Goal: Task Accomplishment & Management: Use online tool/utility

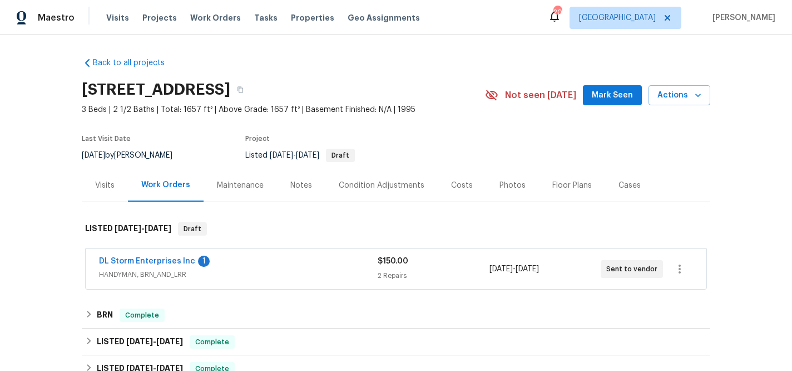
click at [223, 267] on div "DL Storm Enterprises Inc 1" at bounding box center [238, 261] width 279 height 13
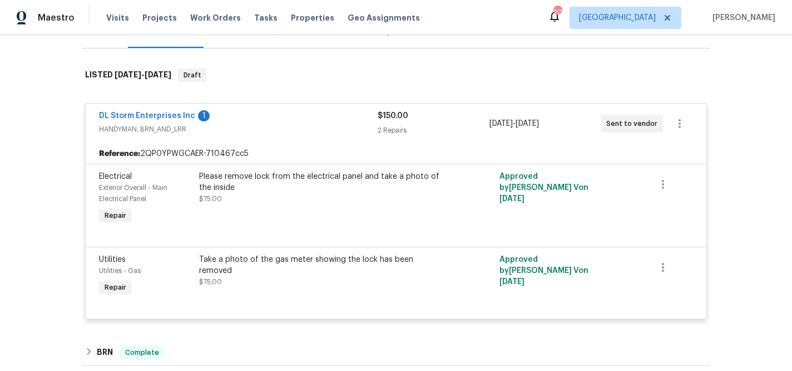
scroll to position [155, 0]
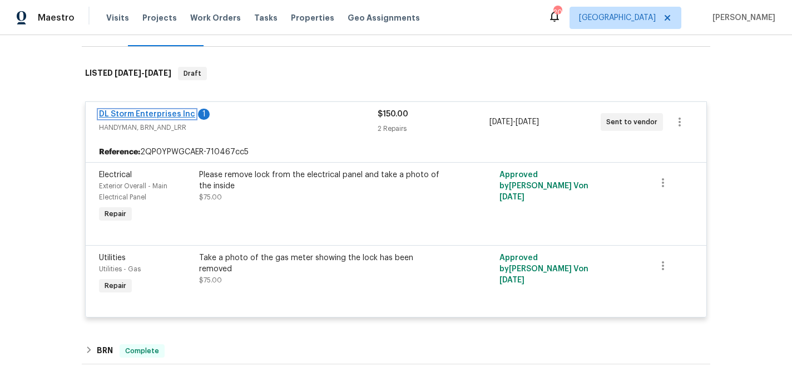
click at [155, 116] on link "DL Storm Enterprises Inc" at bounding box center [147, 114] width 96 height 8
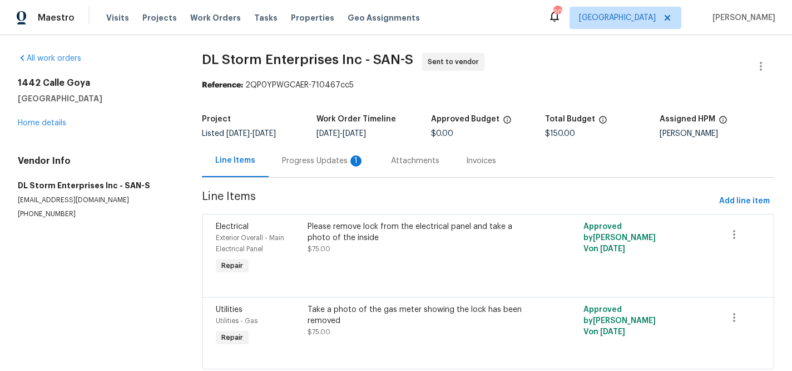
scroll to position [30, 0]
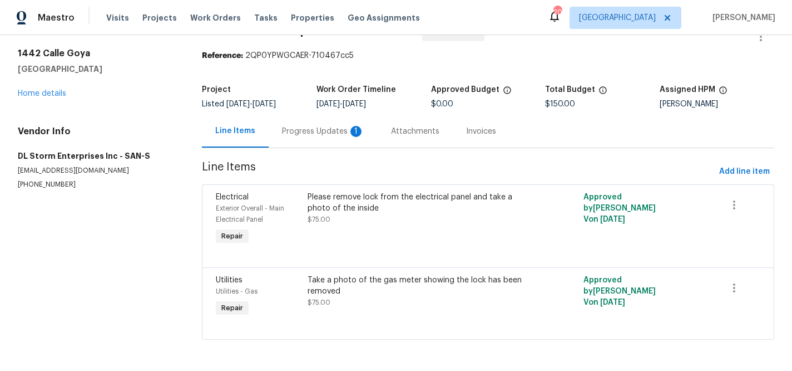
click at [306, 137] on div "Progress Updates 1" at bounding box center [323, 131] width 109 height 33
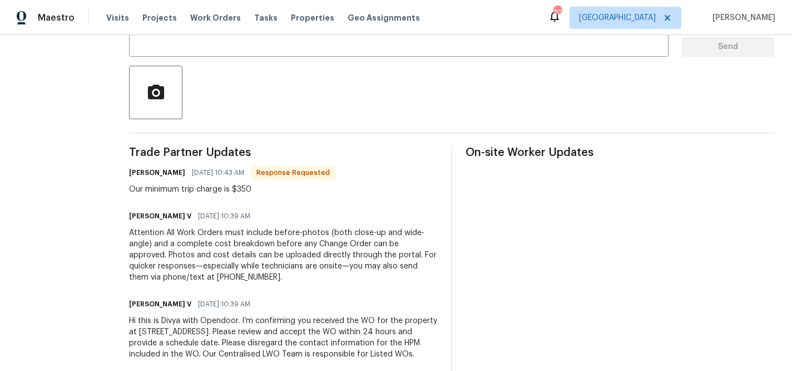
scroll to position [246, 0]
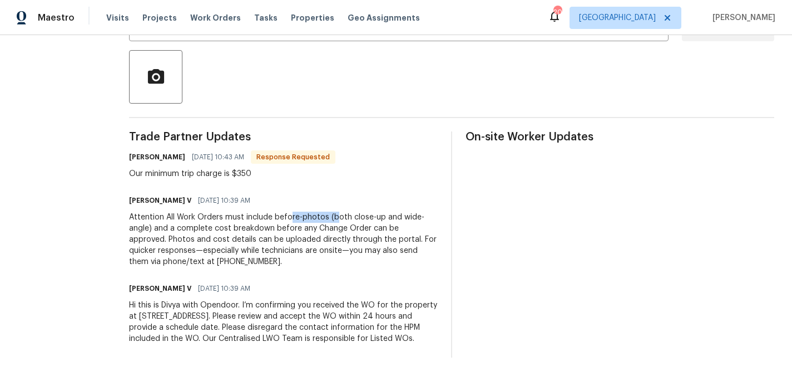
drag, startPoint x: 307, startPoint y: 219, endPoint x: 352, endPoint y: 221, distance: 44.5
click at [352, 221] on div "Attention All Work Orders must include before-photos (both close-up and wide-an…" at bounding box center [283, 239] width 309 height 56
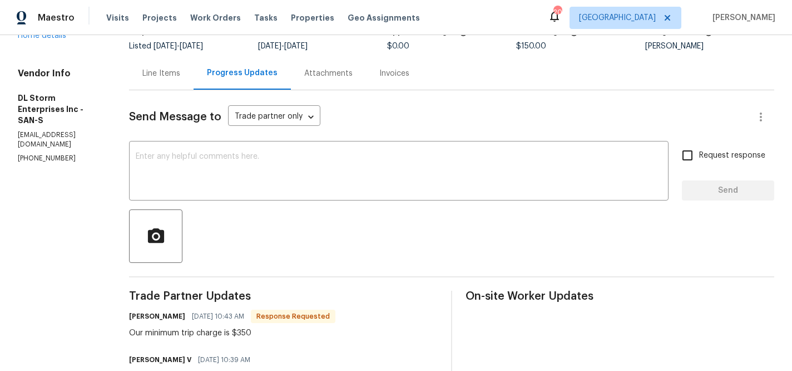
scroll to position [0, 0]
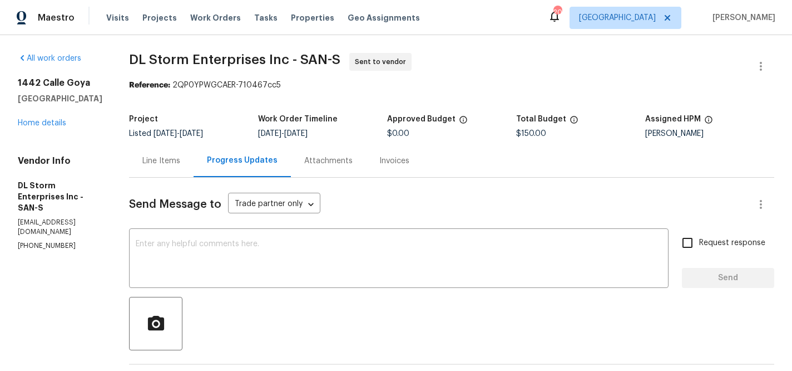
click at [180, 164] on div "Line Items" at bounding box center [161, 160] width 38 height 11
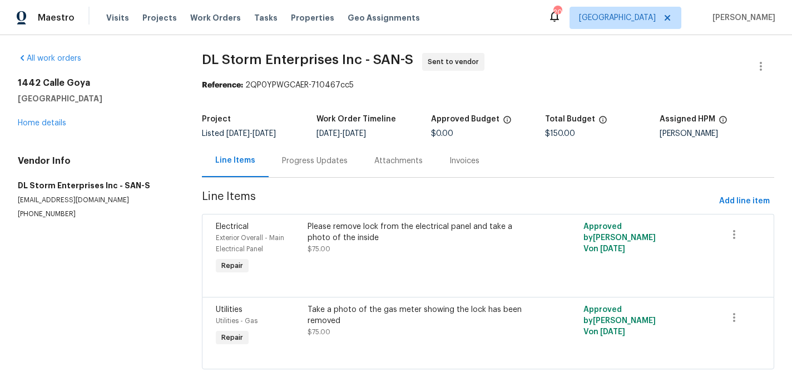
scroll to position [30, 0]
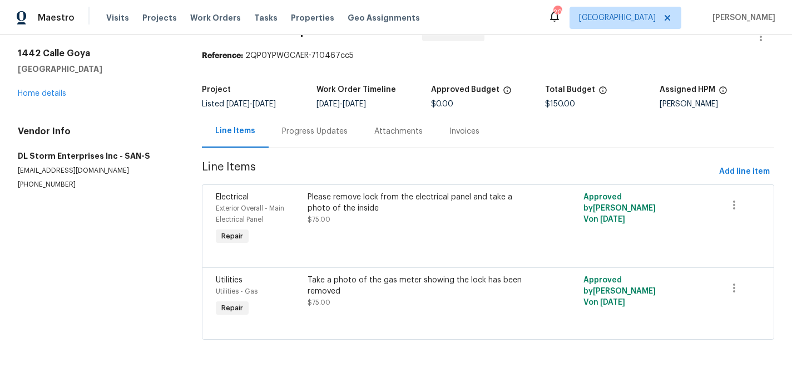
click at [310, 201] on div "Please remove lock from the electrical panel and take a photo of the inside" at bounding box center [419, 202] width 223 height 22
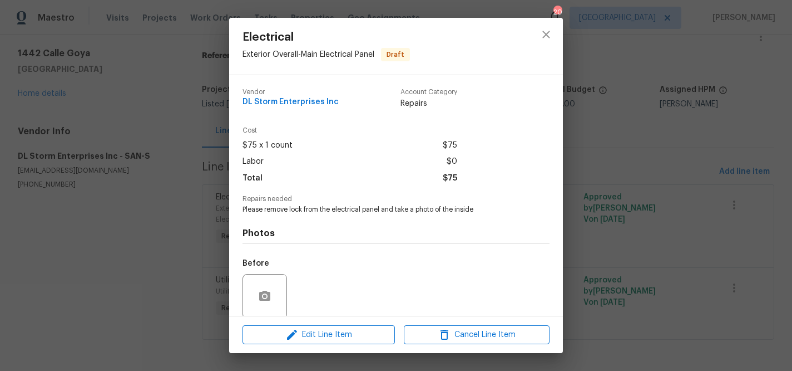
scroll to position [86, 0]
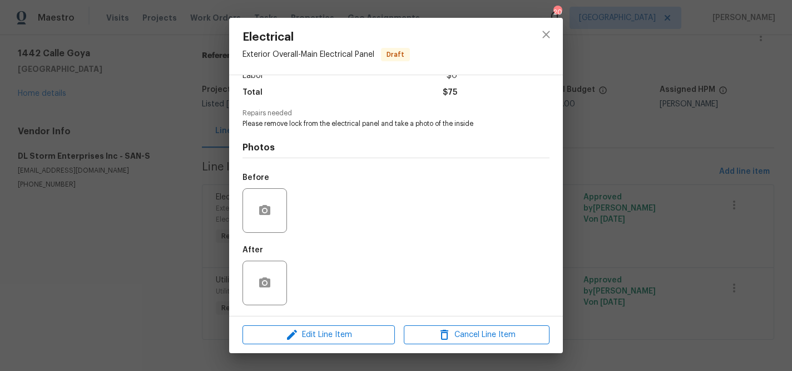
click at [663, 181] on div "Electrical Exterior Overall - Main Electrical Panel Draft Vendor DL Storm Enter…" at bounding box center [396, 185] width 792 height 371
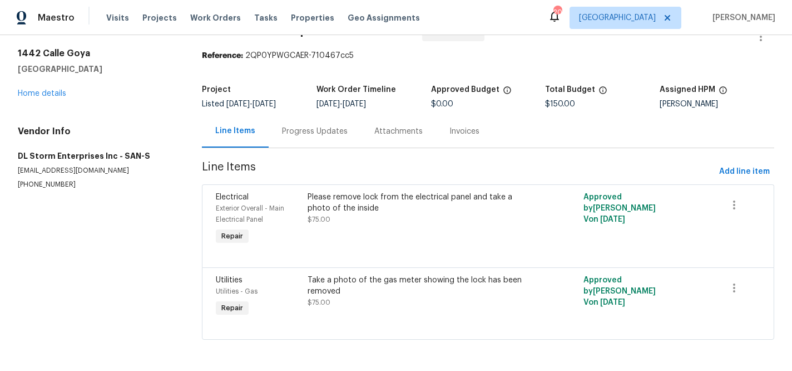
click at [327, 284] on div "Take a photo of the gas meter showing the lock has been removed" at bounding box center [419, 285] width 223 height 22
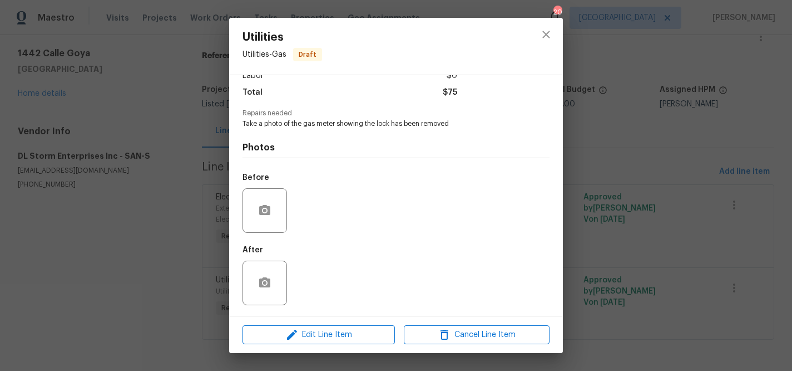
click at [670, 128] on div "Utilities Utilities - Gas Draft Vendor DL Storm Enterprises Inc Account Categor…" at bounding box center [396, 185] width 792 height 371
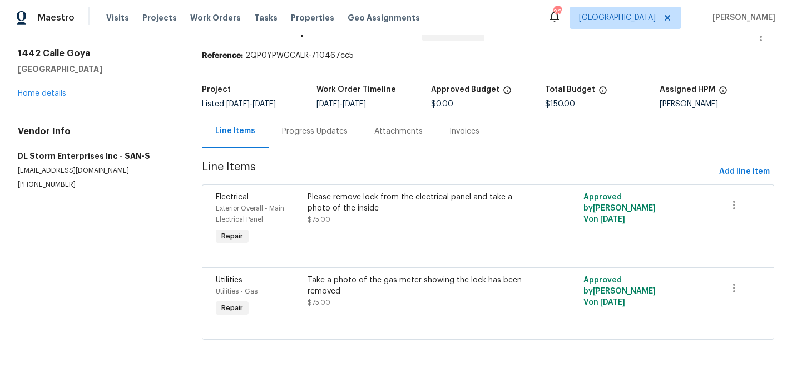
scroll to position [0, 0]
